Goal: Task Accomplishment & Management: Manage account settings

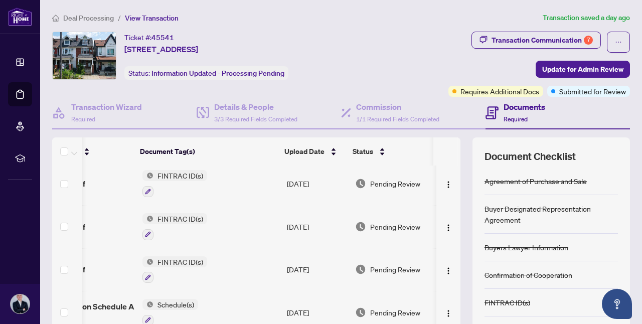
scroll to position [0, 57]
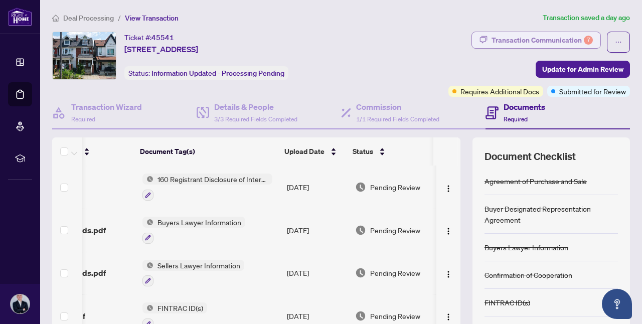
click at [552, 43] on div "Transaction Communication 7" at bounding box center [541, 40] width 101 height 16
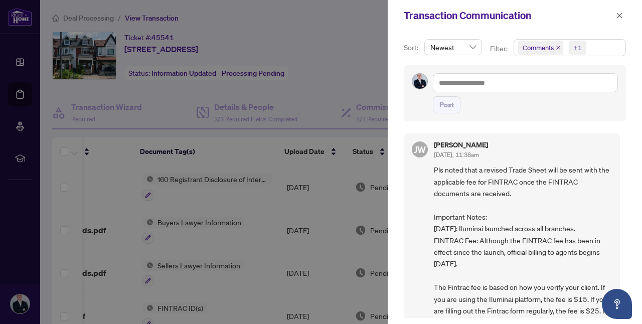
click at [556, 50] on icon "close" at bounding box center [558, 47] width 5 height 5
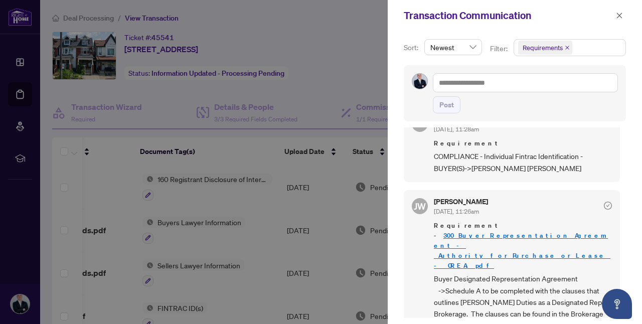
scroll to position [424, 0]
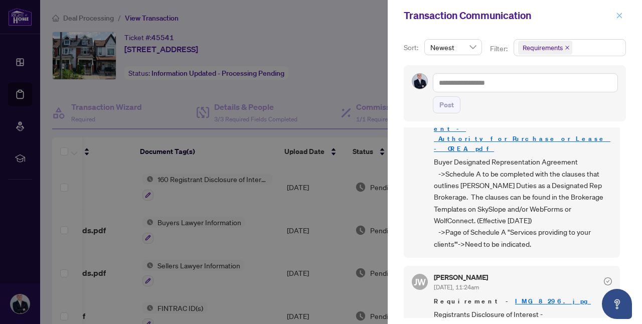
click at [619, 17] on icon "close" at bounding box center [619, 15] width 7 height 7
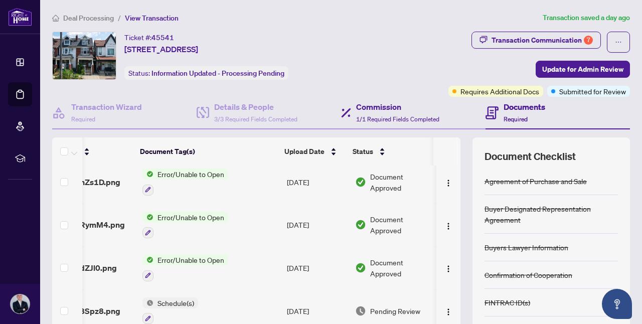
scroll to position [531, 57]
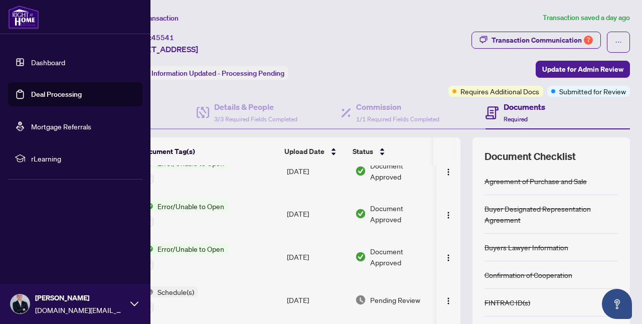
click at [58, 90] on link "Deal Processing" at bounding box center [56, 94] width 51 height 9
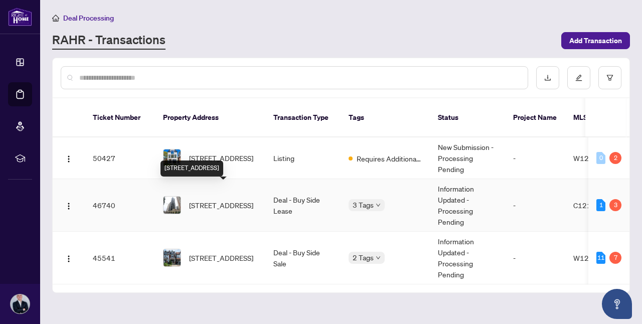
click at [203, 200] on span "2402-561 Sherbourne St, Toronto, Ontario M4X 0A1, Canada" at bounding box center [221, 205] width 64 height 11
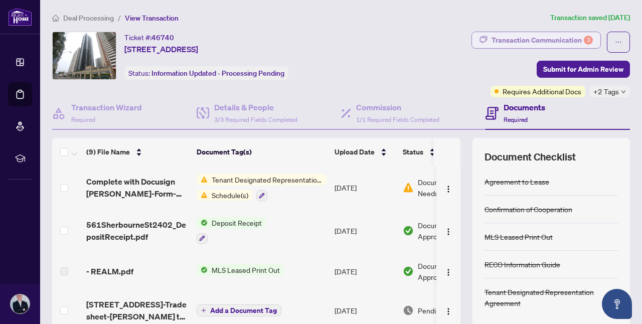
click at [532, 42] on div "Transaction Communication 3" at bounding box center [541, 40] width 101 height 16
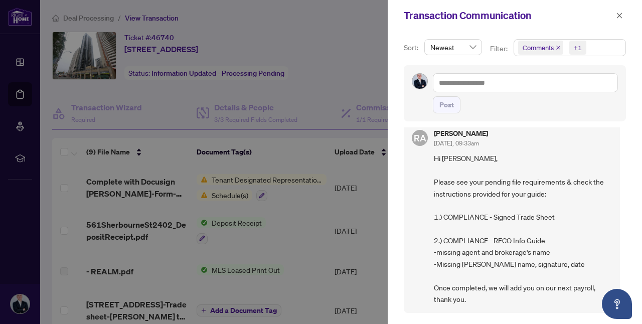
scroll to position [13, 0]
click at [556, 47] on icon "close" at bounding box center [558, 47] width 5 height 5
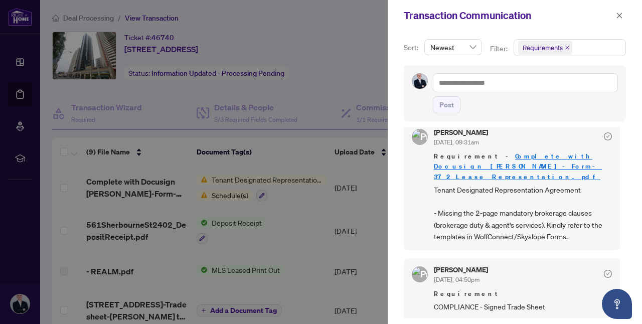
scroll to position [0, 0]
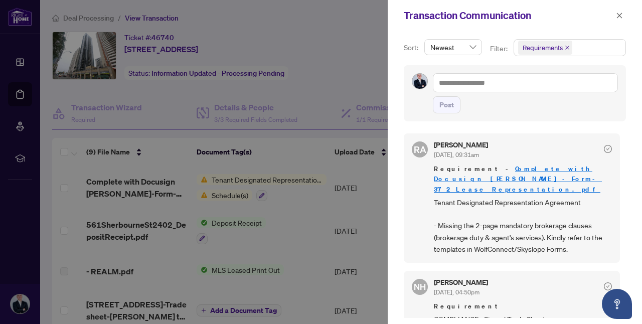
click at [474, 221] on span "Tenant Designated Representation Agreement - Missing the 2-page mandatory broke…" at bounding box center [523, 226] width 178 height 59
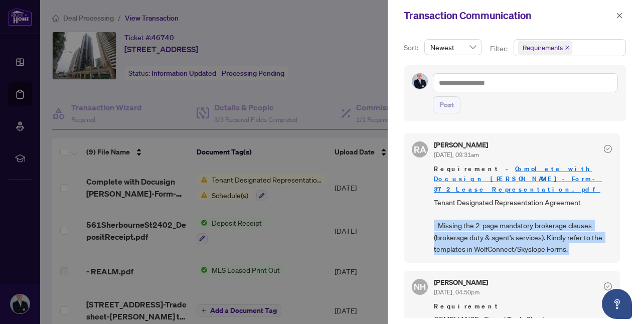
click at [474, 221] on span "Tenant Designated Representation Agreement - Missing the 2-page mandatory broke…" at bounding box center [523, 226] width 178 height 59
click at [478, 210] on span "Tenant Designated Representation Agreement - Missing the 2-page mandatory broke…" at bounding box center [523, 226] width 178 height 59
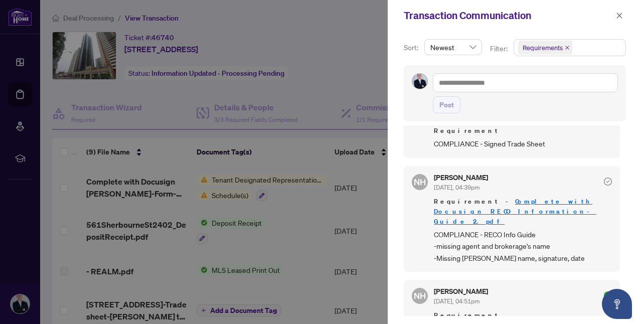
scroll to position [173, 0]
click at [477, 229] on span "COMPLIANCE - RECO Info Guide -missing agent and brokerage's name -Missing Hecto…" at bounding box center [523, 246] width 178 height 35
click at [478, 229] on span "COMPLIANCE - RECO Info Guide -missing agent and brokerage's name -Missing Hecto…" at bounding box center [523, 246] width 178 height 35
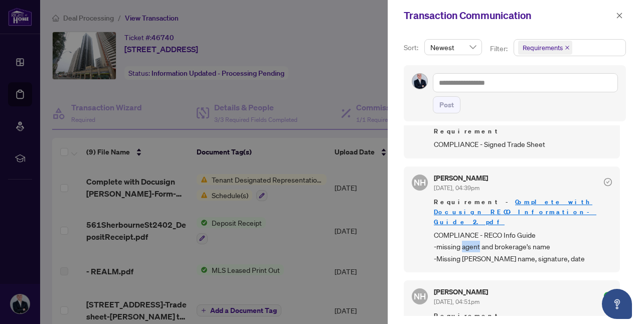
click at [478, 229] on span "COMPLIANCE - RECO Info Guide -missing agent and brokerage's name -Missing Hecto…" at bounding box center [523, 246] width 178 height 35
click at [525, 243] on div "NH Nazia Hossain Aug/05/2025, 04:39pm Requirement - Complete with Docusign RECO…" at bounding box center [512, 219] width 216 height 106
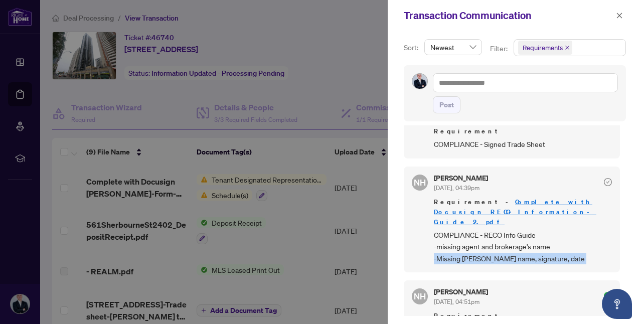
click at [525, 243] on div "NH Nazia Hossain Aug/05/2025, 04:39pm Requirement - Complete with Docusign RECO…" at bounding box center [512, 219] width 216 height 106
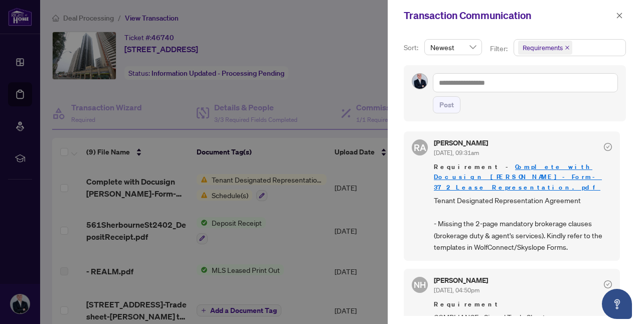
scroll to position [0, 0]
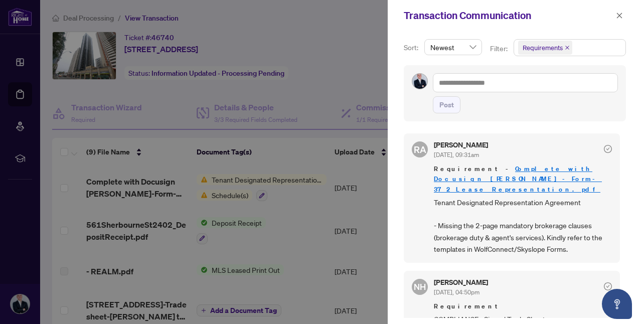
click at [609, 8] on div "Transaction Communication" at bounding box center [508, 15] width 209 height 15
click at [617, 10] on span "button" at bounding box center [619, 16] width 7 height 16
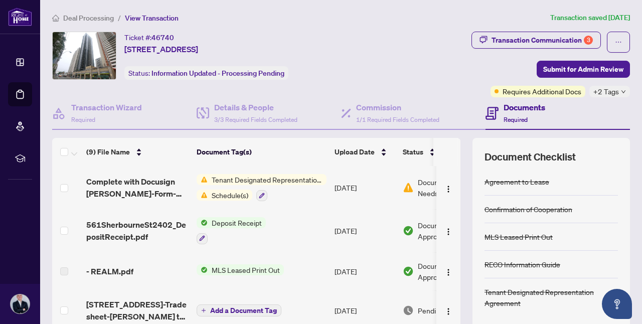
click at [100, 17] on span "Deal Processing" at bounding box center [88, 18] width 51 height 9
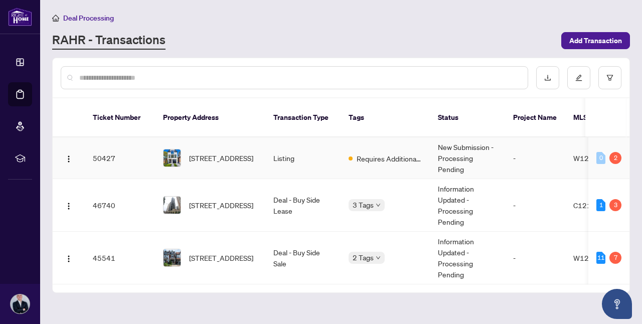
click at [619, 152] on div "0 2" at bounding box center [608, 158] width 25 height 12
click at [616, 152] on div "2" at bounding box center [615, 158] width 12 height 12
click at [558, 150] on td "-" at bounding box center [535, 158] width 60 height 42
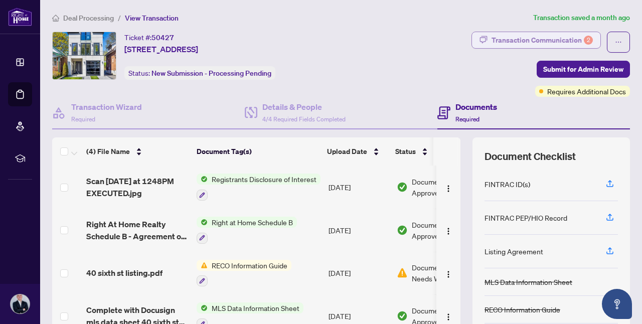
click at [555, 47] on div "Transaction Communication 2" at bounding box center [541, 40] width 101 height 16
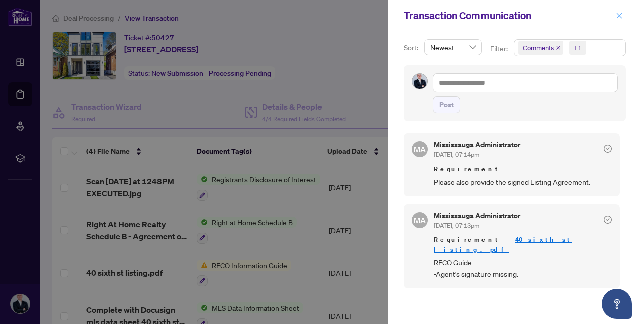
click at [620, 12] on icon "close" at bounding box center [619, 15] width 7 height 7
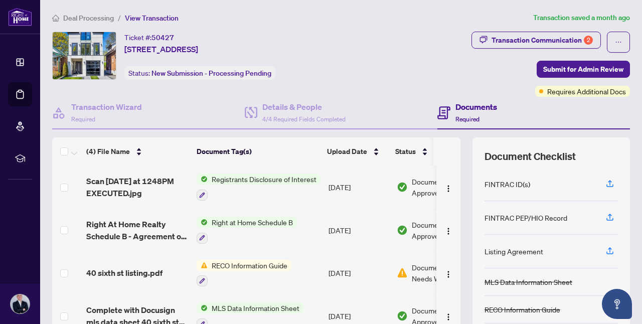
click at [73, 23] on li "Deal Processing" at bounding box center [83, 18] width 62 height 12
click at [75, 20] on span "Deal Processing" at bounding box center [88, 18] width 51 height 9
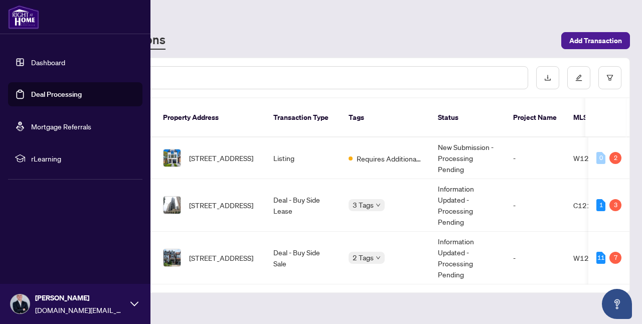
click at [38, 58] on link "Dashboard" at bounding box center [48, 62] width 34 height 9
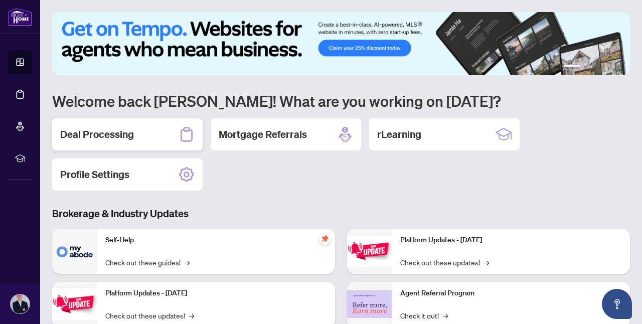
click at [158, 138] on div "Deal Processing" at bounding box center [127, 134] width 150 height 32
